Goal: Information Seeking & Learning: Learn about a topic

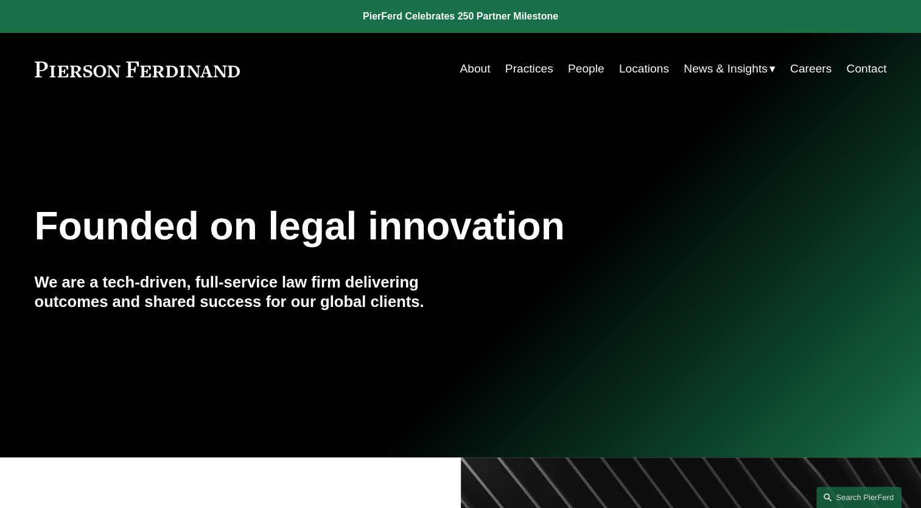
click at [512, 75] on link "Practices" at bounding box center [529, 68] width 48 height 23
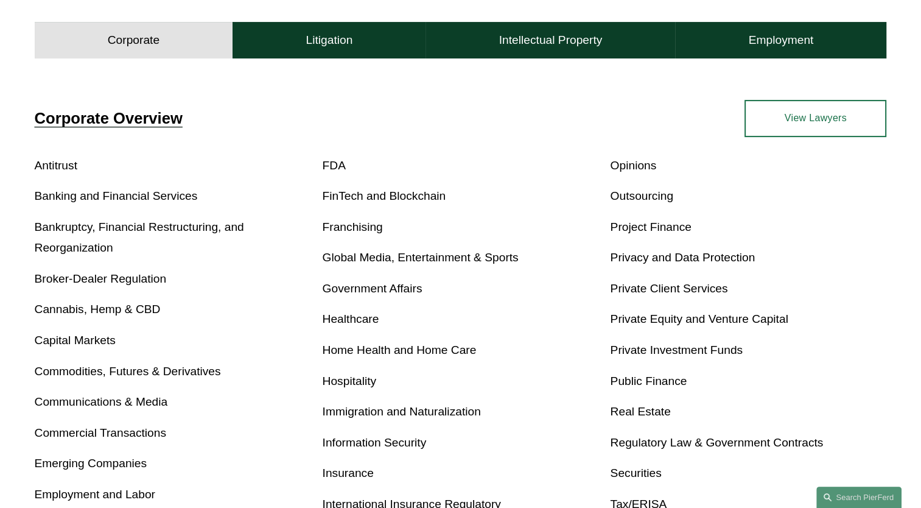
scroll to position [426, 0]
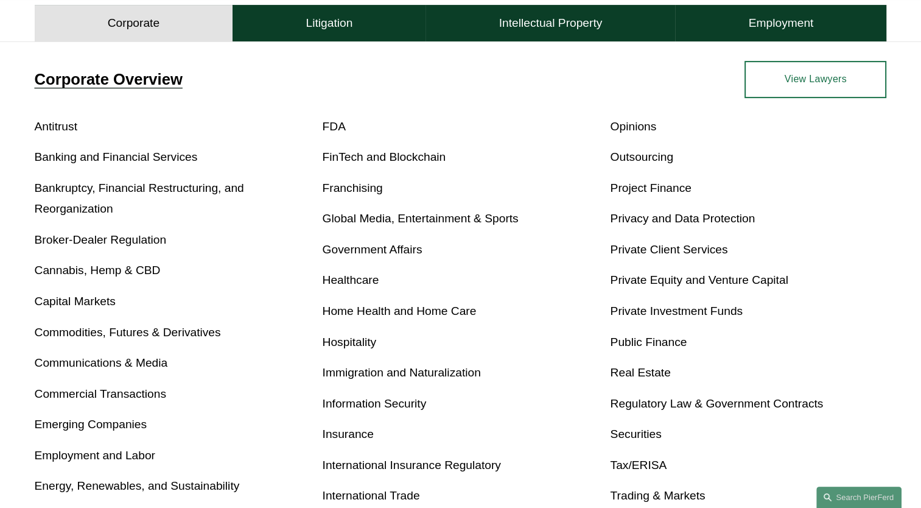
click at [102, 457] on link "Employment and Labor" at bounding box center [95, 455] width 121 height 13
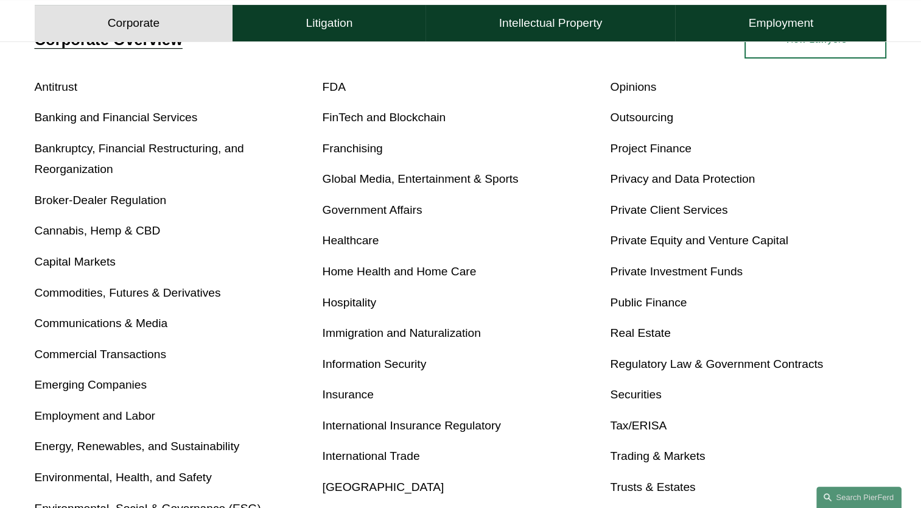
scroll to position [487, 0]
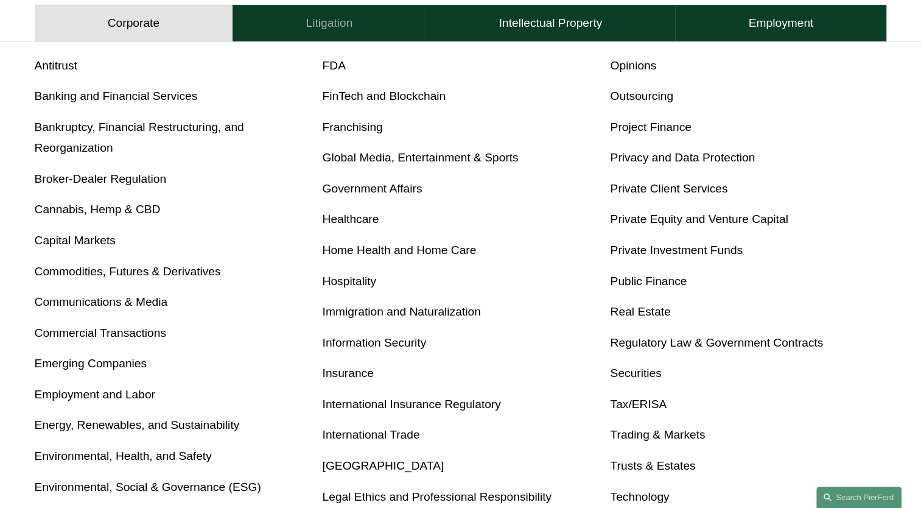
click at [378, 20] on button "Litigation" at bounding box center [329, 23] width 193 height 37
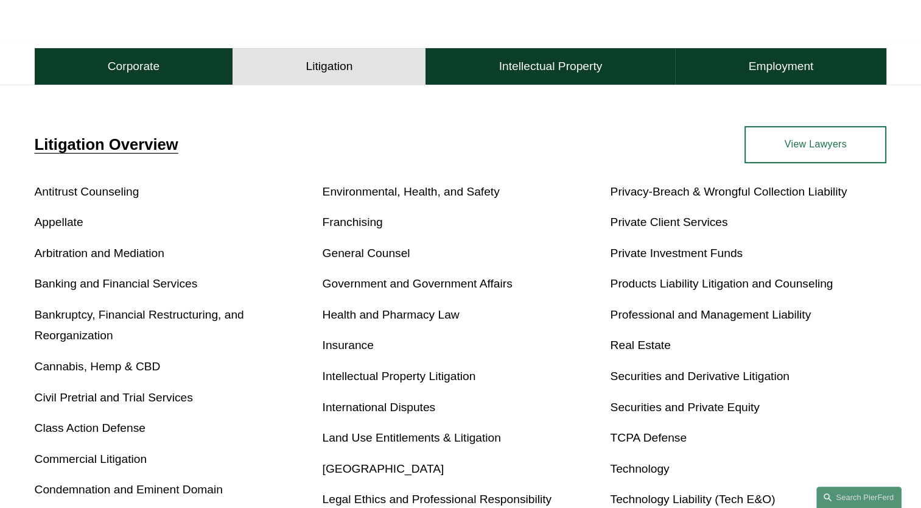
scroll to position [313, 0]
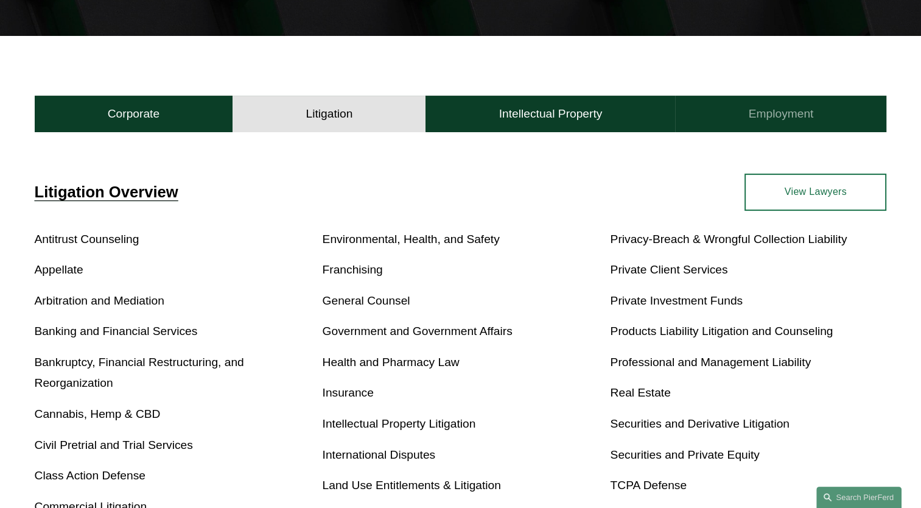
click at [773, 105] on button "Employment" at bounding box center [780, 114] width 211 height 37
